Goal: Transaction & Acquisition: Subscribe to service/newsletter

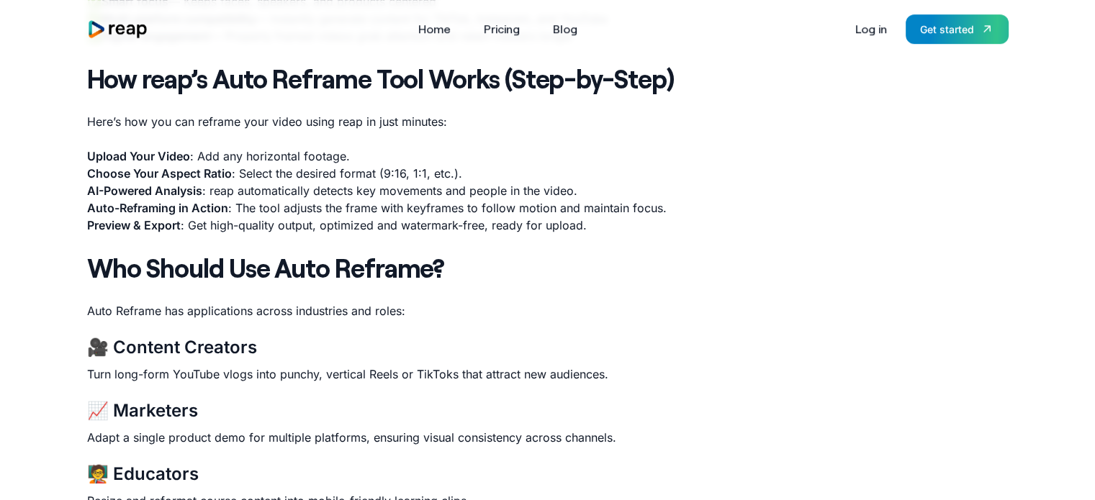
scroll to position [1223, 0]
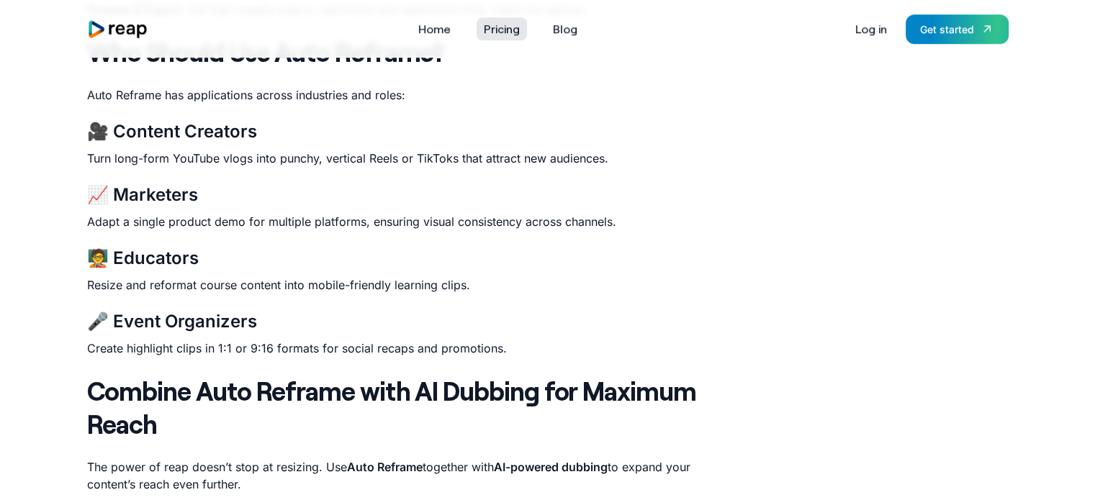
click at [502, 28] on link "Pricing" at bounding box center [501, 28] width 50 height 23
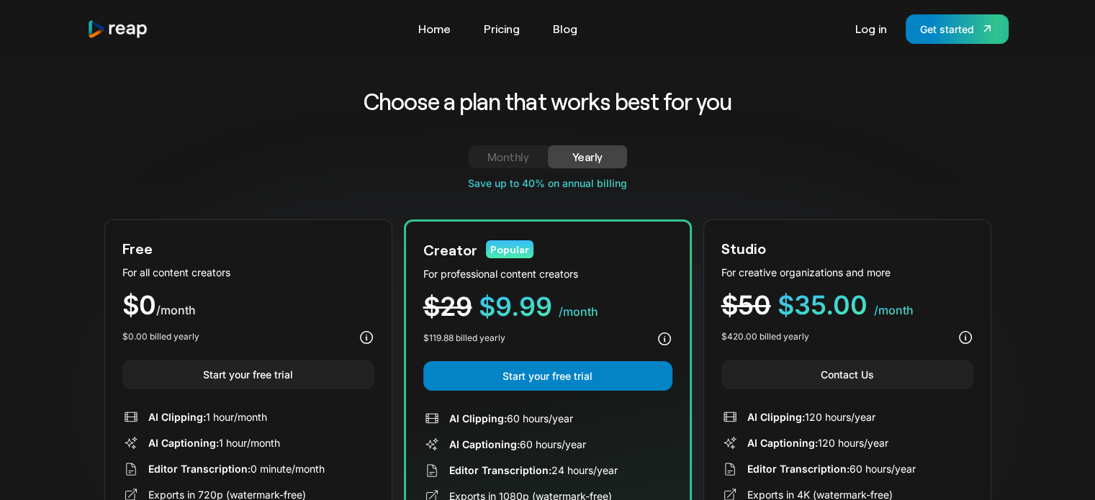
click at [516, 164] on div "Monthly" at bounding box center [508, 156] width 45 height 17
click at [587, 165] on div "Yearly" at bounding box center [587, 156] width 45 height 17
